Goal: Transaction & Acquisition: Purchase product/service

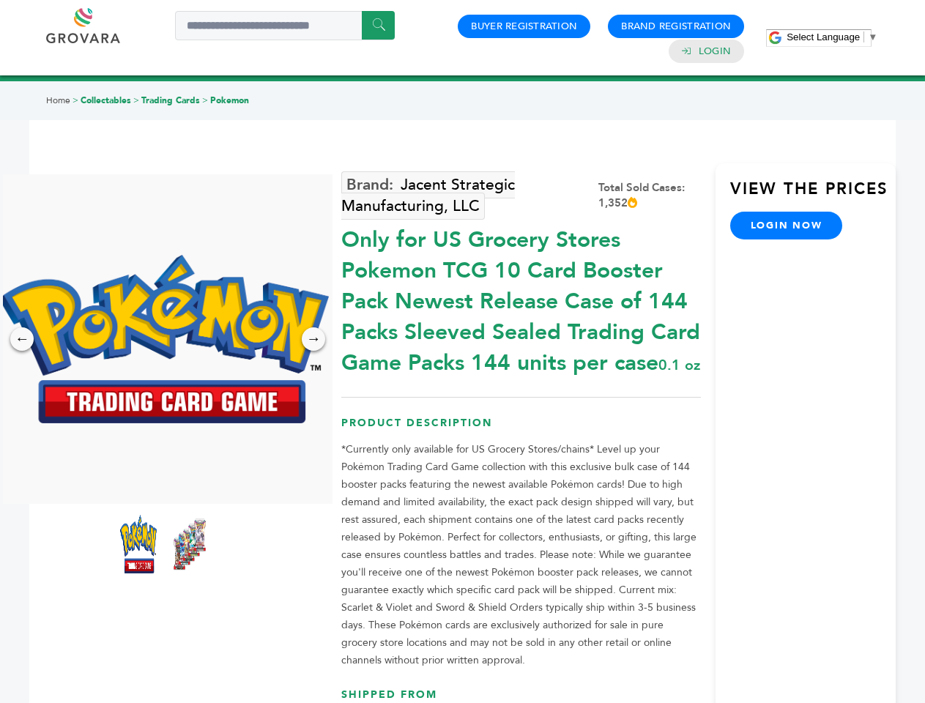
click at [832, 37] on span "Select Language" at bounding box center [823, 37] width 73 height 11
click at [164, 339] on img at bounding box center [164, 339] width 330 height 169
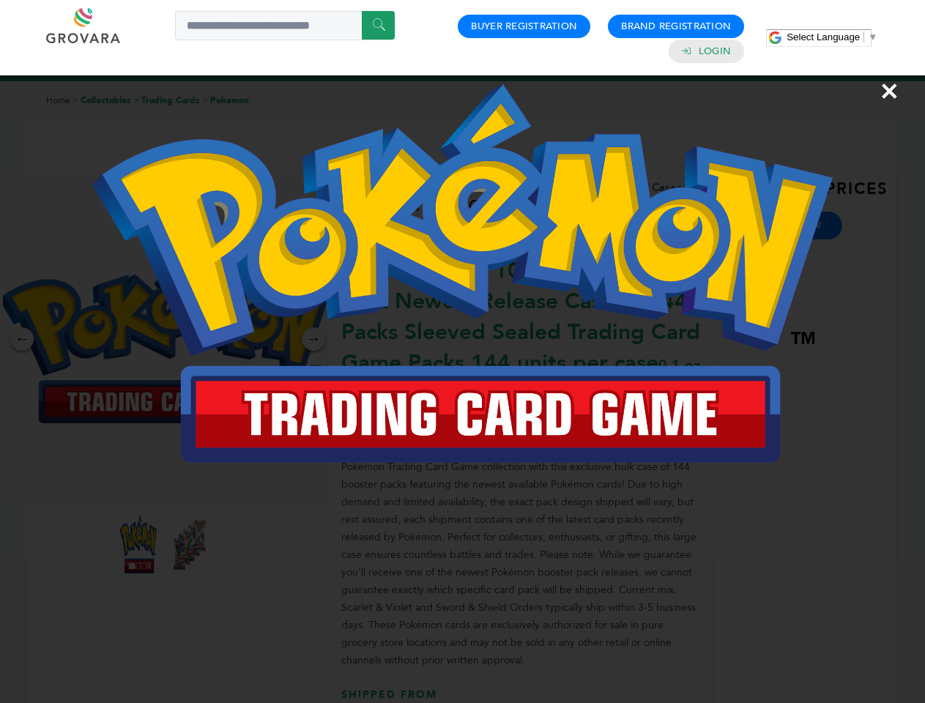
click at [22, 339] on div "×" at bounding box center [462, 351] width 925 height 703
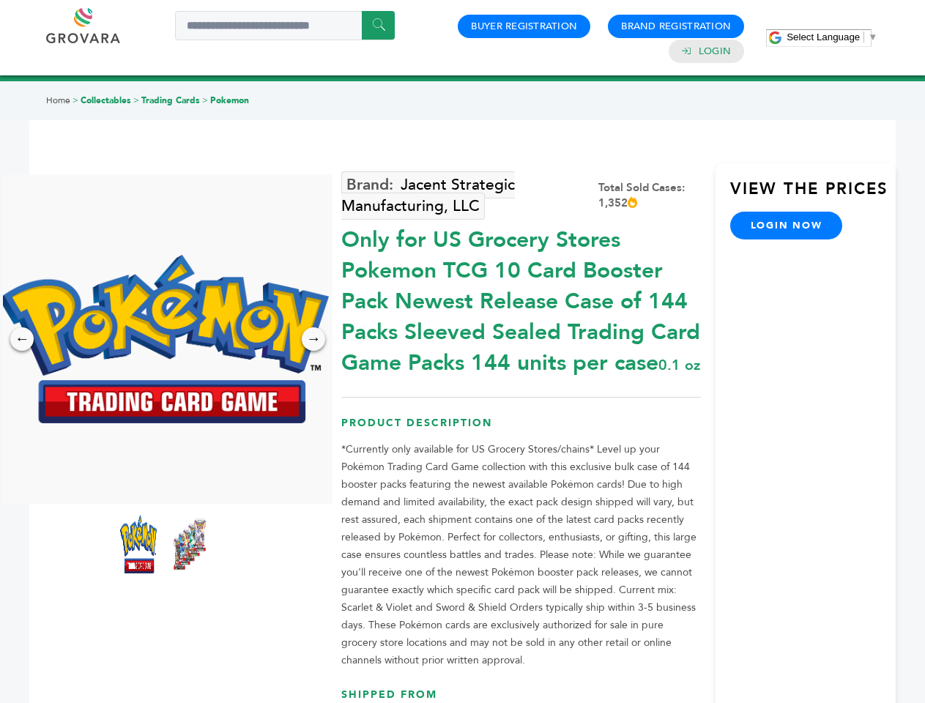
click at [314, 339] on div "→" at bounding box center [313, 339] width 23 height 23
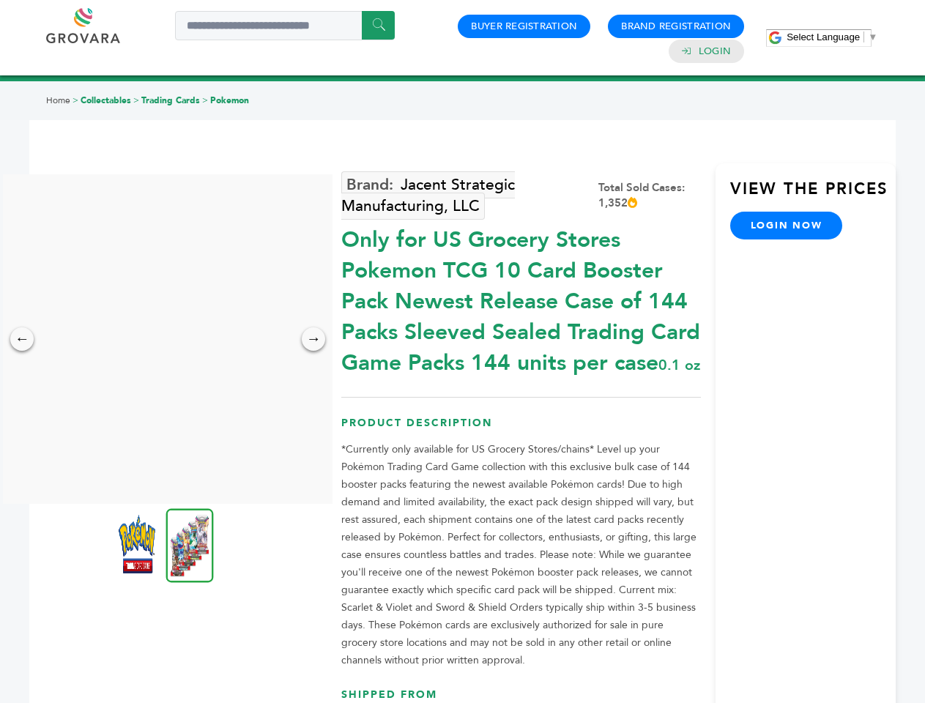
click at [138, 544] on img at bounding box center [137, 544] width 37 height 59
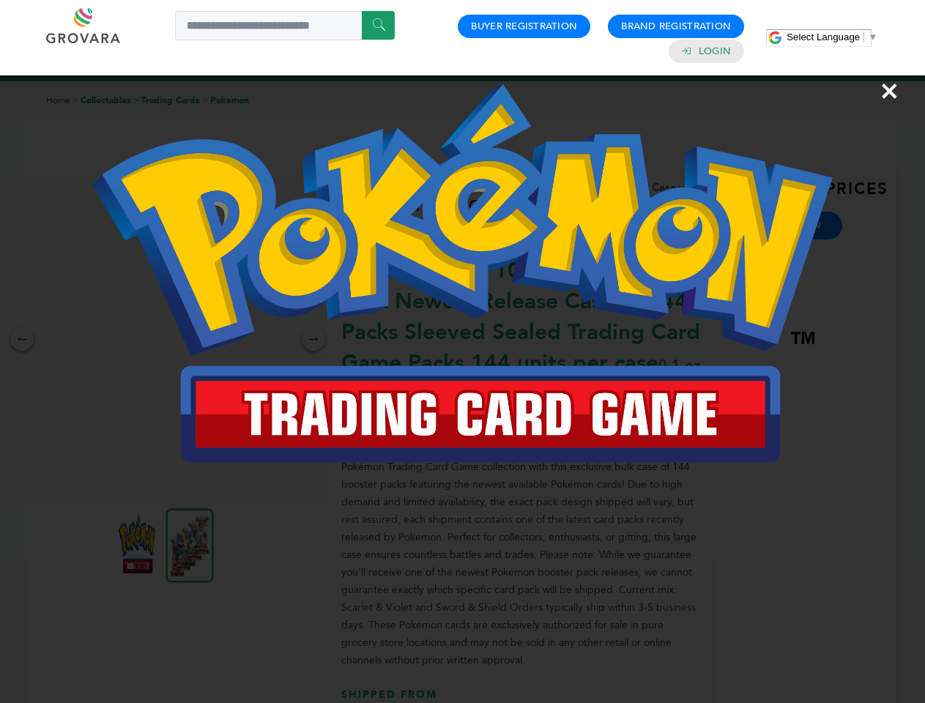
click at [190, 544] on div "×" at bounding box center [462, 351] width 925 height 703
